Goal: Information Seeking & Learning: Learn about a topic

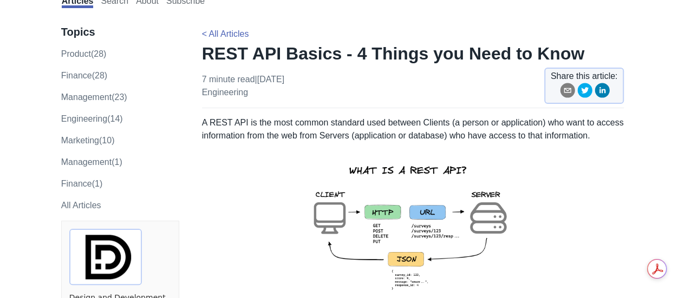
scroll to position [87, 0]
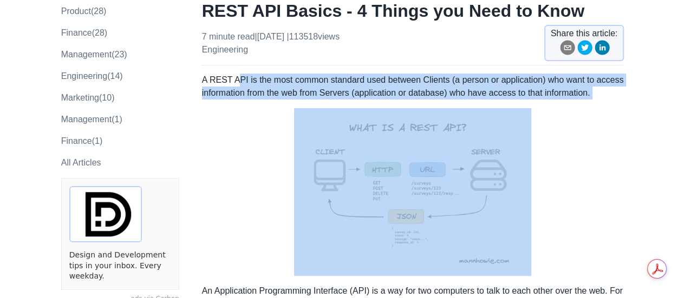
drag, startPoint x: 237, startPoint y: 90, endPoint x: 293, endPoint y: 106, distance: 58.6
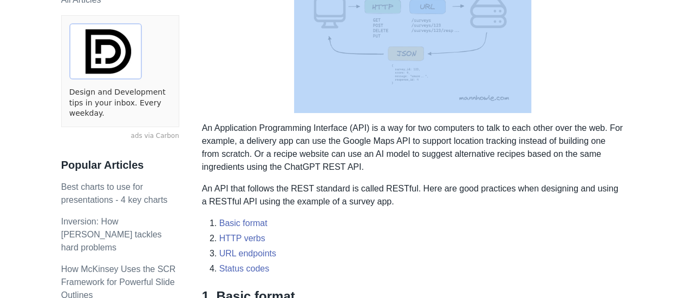
scroll to position [260, 0]
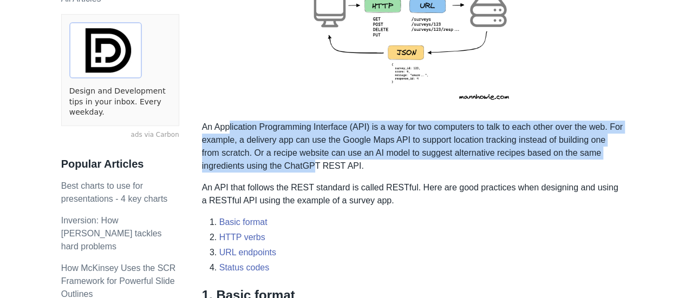
drag, startPoint x: 228, startPoint y: 129, endPoint x: 310, endPoint y: 166, distance: 90.2
click at [310, 166] on p "An Application Programming Interface (API) is a way for two computers to talk t…" at bounding box center [413, 147] width 422 height 52
click at [260, 133] on p "An Application Programming Interface (API) is a way for two computers to talk t…" at bounding box center [413, 147] width 422 height 52
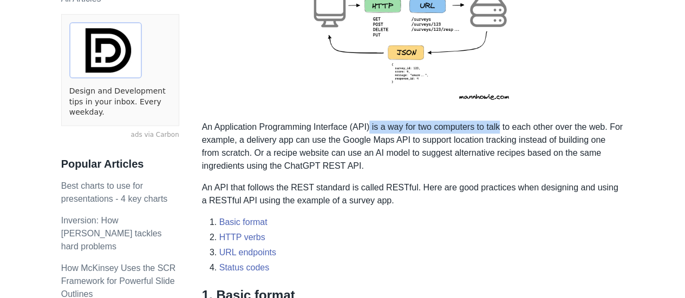
drag, startPoint x: 370, startPoint y: 126, endPoint x: 500, endPoint y: 131, distance: 130.6
click at [500, 131] on p "An Application Programming Interface (API) is a way for two computers to talk t…" at bounding box center [413, 147] width 422 height 52
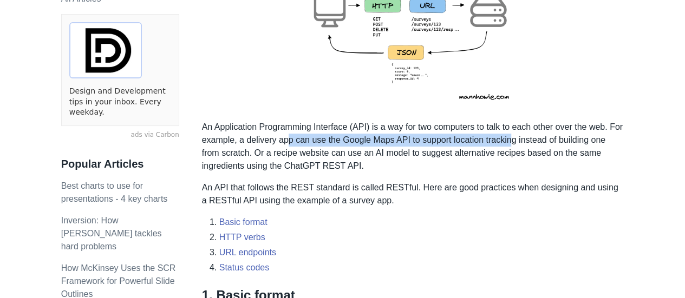
drag, startPoint x: 286, startPoint y: 142, endPoint x: 511, endPoint y: 144, distance: 225.3
click at [511, 144] on p "An Application Programming Interface (API) is a way for two computers to talk t…" at bounding box center [413, 147] width 422 height 52
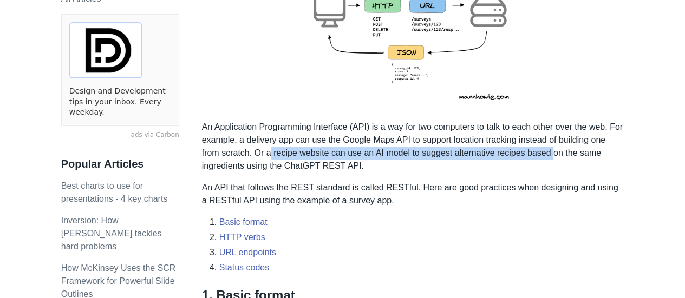
drag, startPoint x: 270, startPoint y: 153, endPoint x: 548, endPoint y: 149, distance: 278.4
click at [548, 149] on p "An Application Programming Interface (API) is a way for two computers to talk t…" at bounding box center [413, 147] width 422 height 52
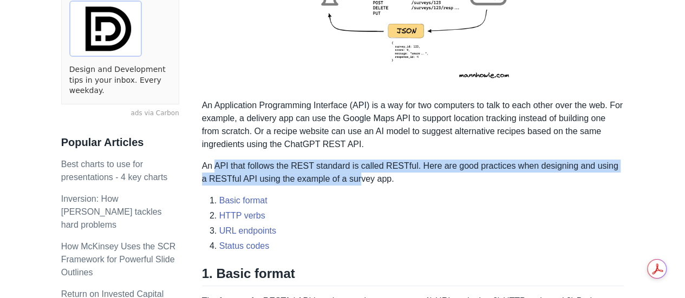
drag, startPoint x: 215, startPoint y: 167, endPoint x: 348, endPoint y: 182, distance: 133.5
click at [348, 182] on p "An API that follows the REST standard is called RESTful. Here are good practice…" at bounding box center [413, 173] width 422 height 26
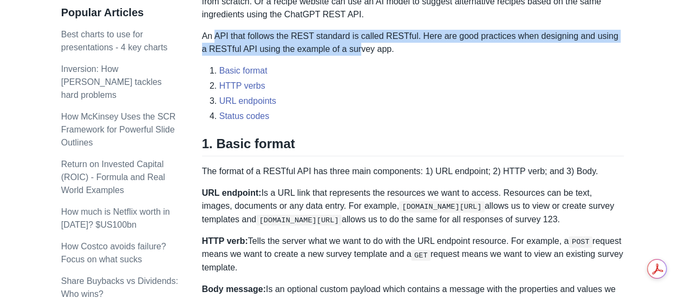
scroll to position [433, 0]
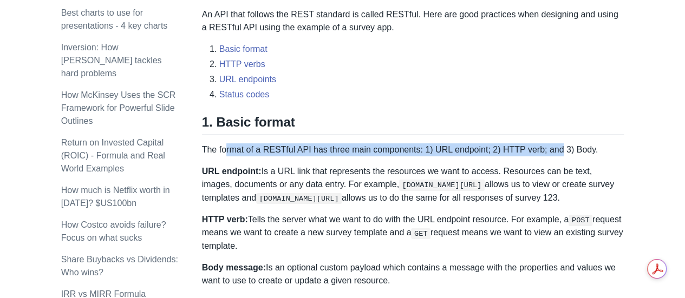
drag, startPoint x: 227, startPoint y: 149, endPoint x: 556, endPoint y: 146, distance: 328.8
click at [556, 146] on p "The format of a RESTful API has three main components: 1) URL endpoint; 2) HTTP…" at bounding box center [413, 150] width 422 height 13
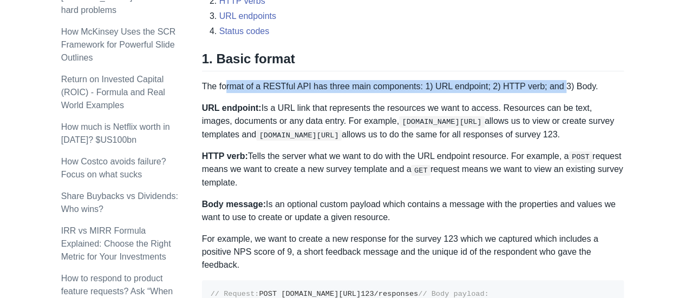
scroll to position [498, 0]
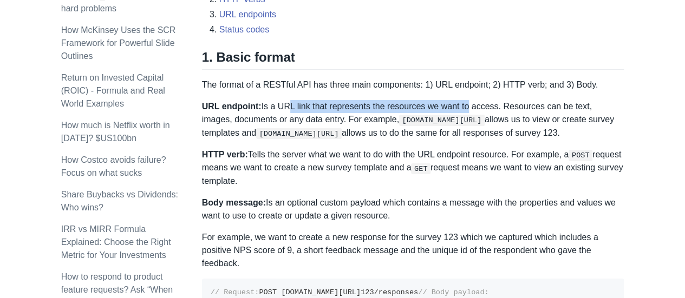
drag, startPoint x: 281, startPoint y: 111, endPoint x: 461, endPoint y: 107, distance: 180.9
click at [461, 107] on p "URL endpoint: Is a URL link that represents the resources we want to access. Re…" at bounding box center [413, 120] width 422 height 40
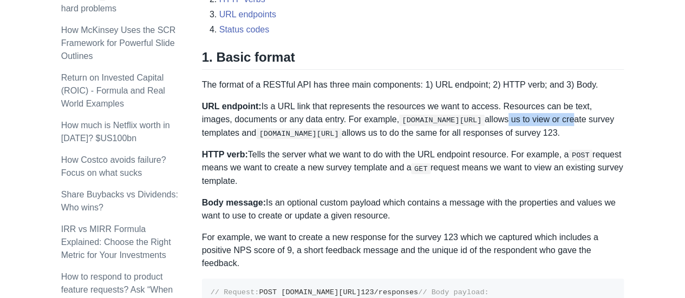
drag, startPoint x: 471, startPoint y: 120, endPoint x: 538, endPoint y: 119, distance: 67.2
click at [538, 119] on p "URL endpoint: Is a URL link that represents the resources we want to access. Re…" at bounding box center [413, 120] width 422 height 40
drag, startPoint x: 272, startPoint y: 154, endPoint x: 306, endPoint y: 175, distance: 40.1
click at [306, 175] on p "HTTP verb: Tells the server what we want to do with the URL endpoint resource. …" at bounding box center [413, 168] width 422 height 40
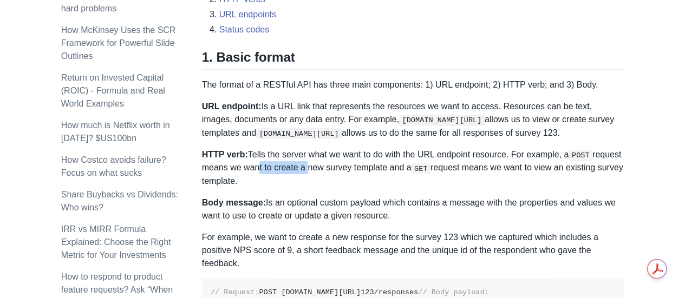
drag, startPoint x: 255, startPoint y: 171, endPoint x: 303, endPoint y: 167, distance: 48.3
click at [303, 167] on p "HTTP verb: Tells the server what we want to do with the URL endpoint resource. …" at bounding box center [413, 168] width 422 height 40
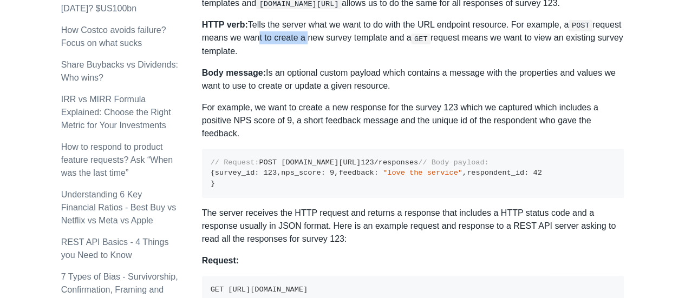
scroll to position [650, 0]
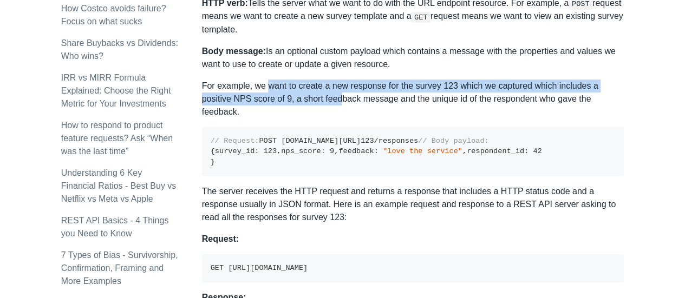
drag, startPoint x: 268, startPoint y: 90, endPoint x: 339, endPoint y: 97, distance: 71.8
click at [339, 97] on p "For example, we want to create a new response for the survey 123 which we captu…" at bounding box center [413, 99] width 422 height 39
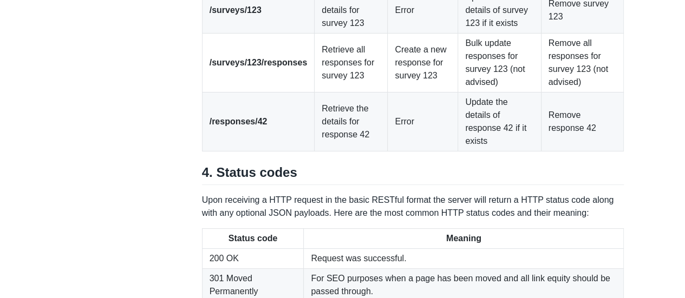
scroll to position [1625, 0]
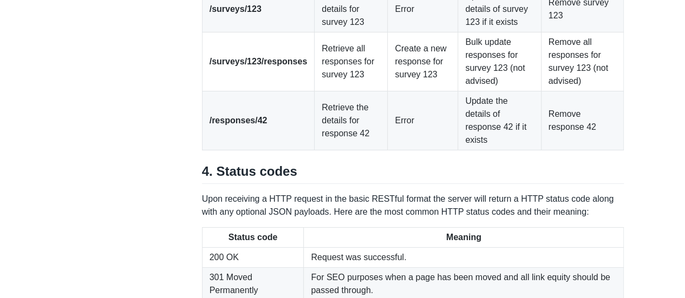
drag, startPoint x: 316, startPoint y: 137, endPoint x: 351, endPoint y: 163, distance: 44.2
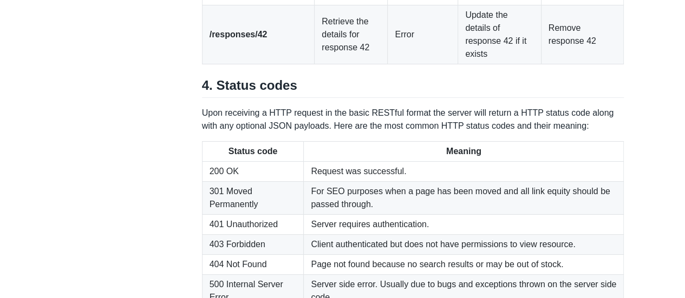
scroll to position [1711, 0]
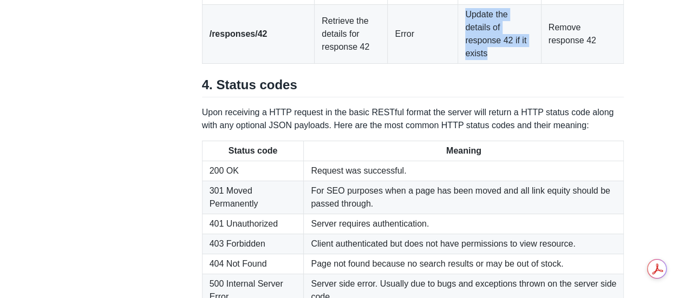
drag, startPoint x: 463, startPoint y: 193, endPoint x: 489, endPoint y: 227, distance: 43.3
click at [489, 64] on td "Update the details of response 42 if it exists" at bounding box center [499, 34] width 83 height 59
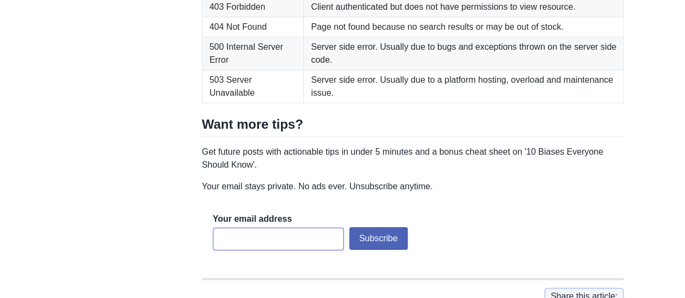
scroll to position [1950, 0]
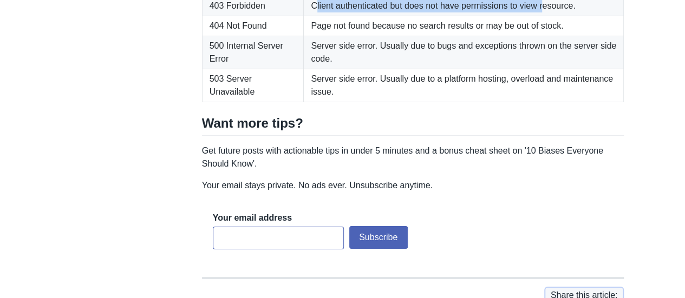
drag, startPoint x: 314, startPoint y: 168, endPoint x: 540, endPoint y: 177, distance: 226.0
click at [540, 16] on td "Client authenticated but does not have permissions to view resource." at bounding box center [464, 6] width 320 height 20
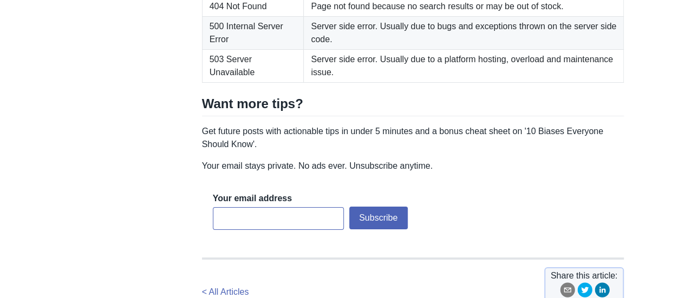
scroll to position [1971, 0]
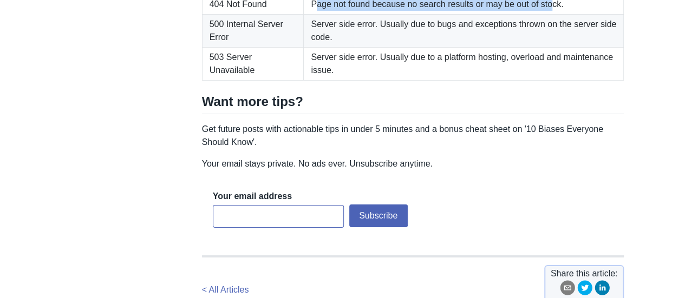
drag, startPoint x: 314, startPoint y: 173, endPoint x: 548, endPoint y: 174, distance: 234.0
click at [548, 15] on td "Page not found because no search results or may be out of stock." at bounding box center [464, 5] width 320 height 20
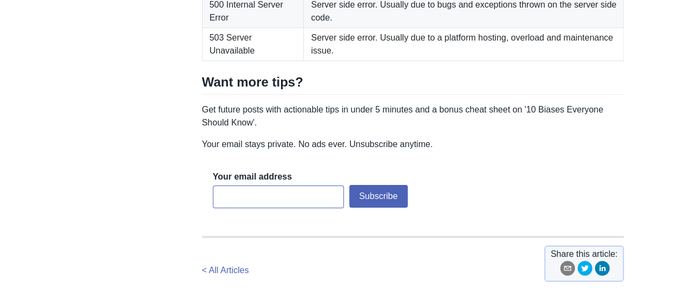
scroll to position [1993, 0]
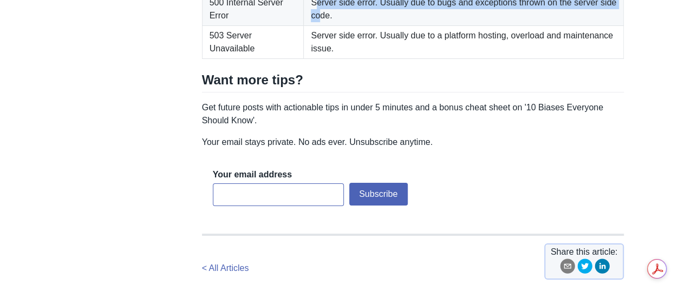
drag, startPoint x: 315, startPoint y: 171, endPoint x: 321, endPoint y: 188, distance: 18.7
click at [321, 26] on td "Server side error. Usually due to bugs and exceptions thrown on the server side…" at bounding box center [464, 9] width 320 height 33
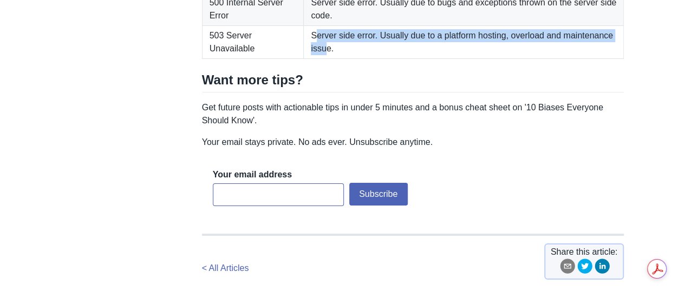
drag, startPoint x: 315, startPoint y: 201, endPoint x: 323, endPoint y: 222, distance: 22.4
click at [323, 59] on td "Server side error. Usually due to a platform hosting, overload and maintenance …" at bounding box center [464, 42] width 320 height 33
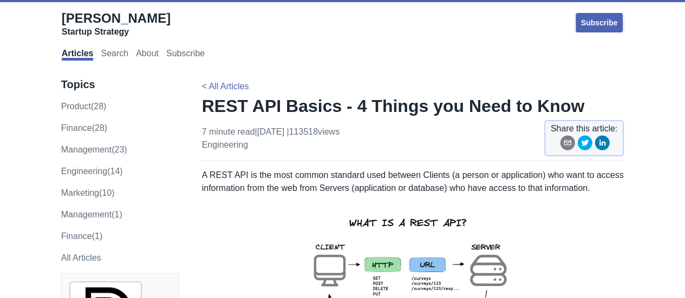
scroll to position [0, 0]
